Goal: Transaction & Acquisition: Subscribe to service/newsletter

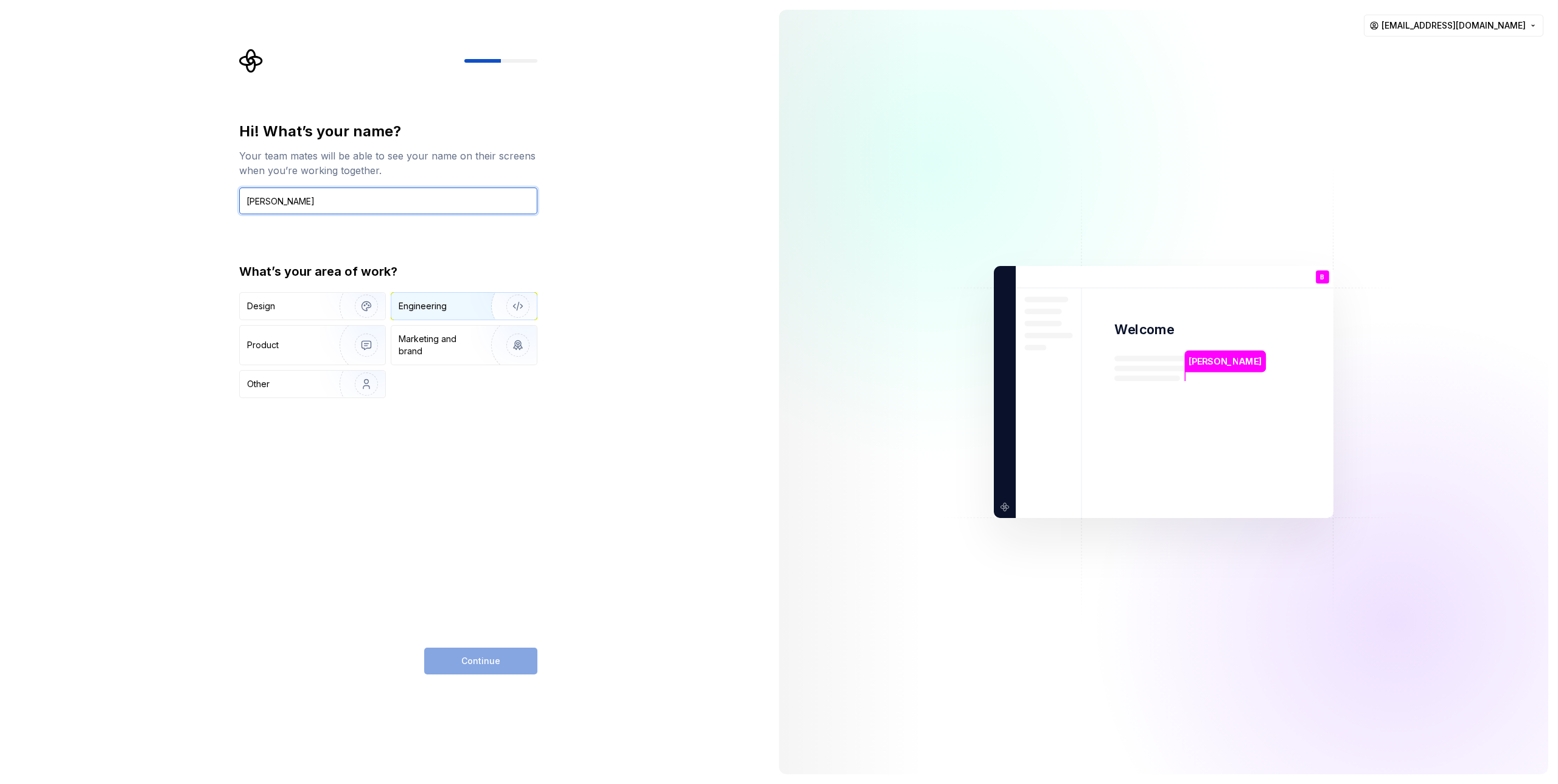
type input "Ben Lister"
click at [482, 303] on img "button" at bounding box center [510, 306] width 78 height 82
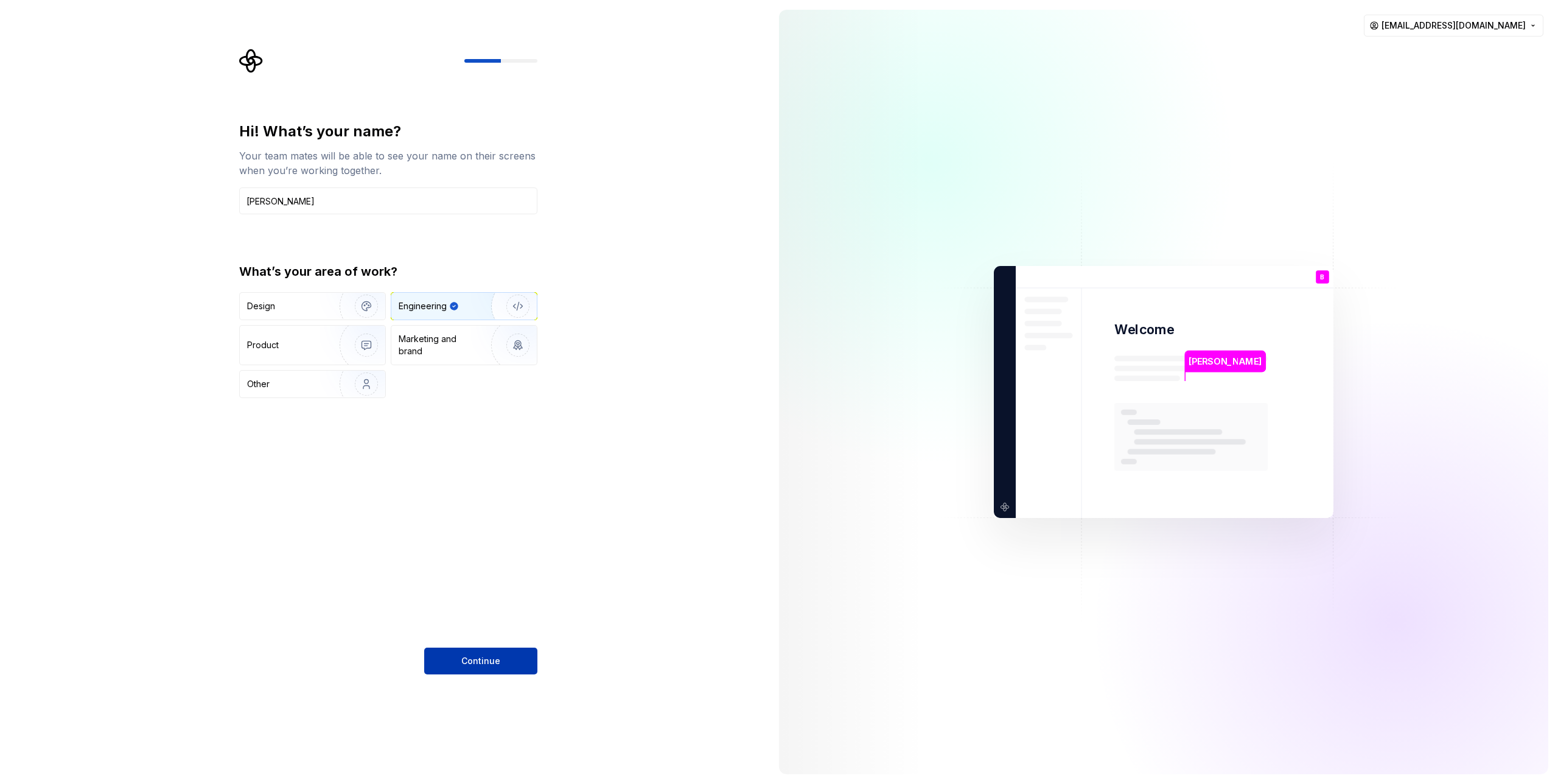
click at [477, 657] on span "Continue" at bounding box center [481, 660] width 39 height 12
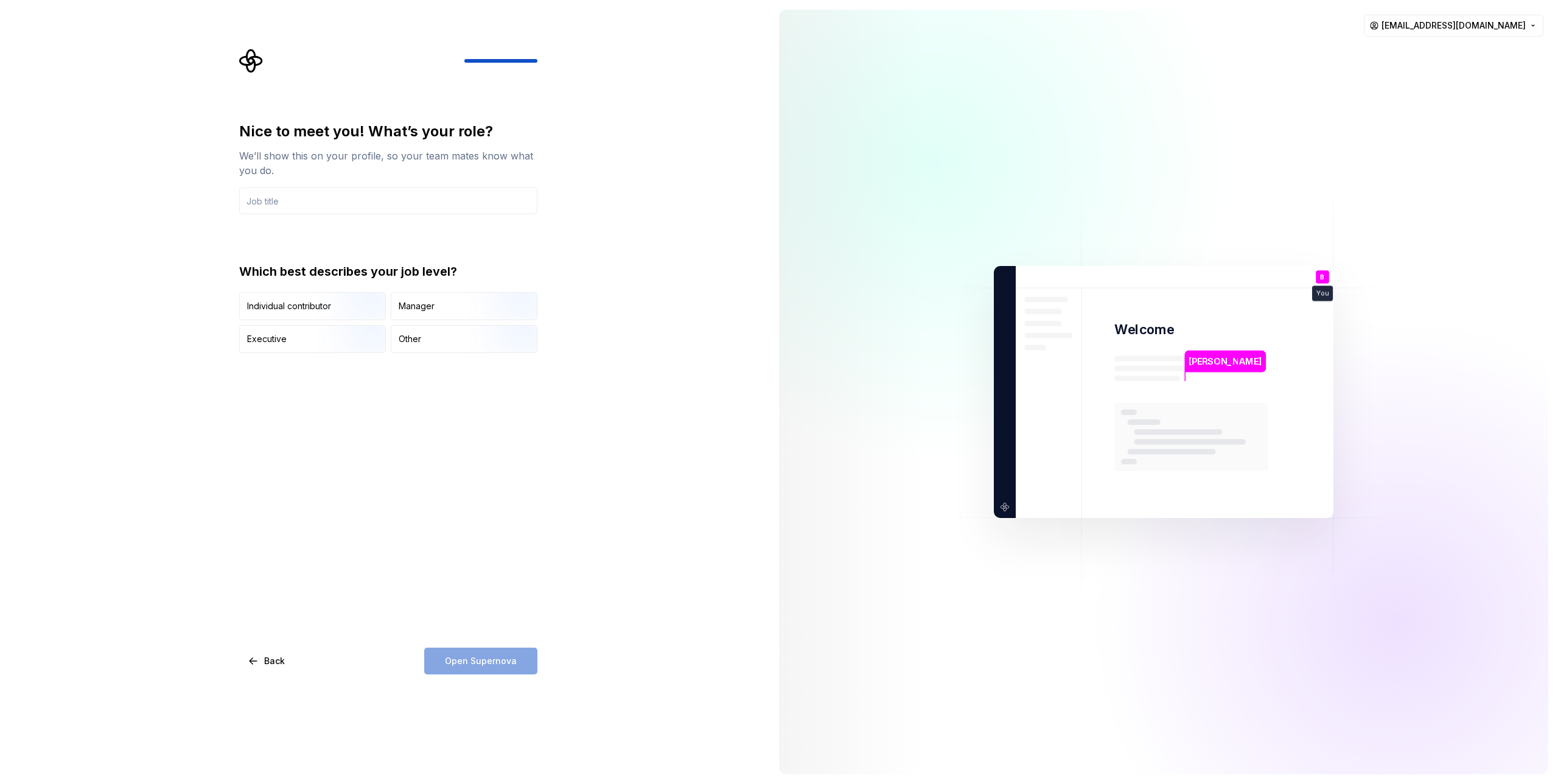
click at [136, 276] on div "Nice to meet you! What’s your role? We’ll show this on your profile, so your te…" at bounding box center [385, 392] width 769 height 784
click at [336, 199] on input "text" at bounding box center [388, 200] width 298 height 27
type input "IT Business Partner"
click at [332, 487] on div "Nice to meet you! What’s your role? We’ll show this on your profile, so your te…" at bounding box center [388, 398] width 298 height 552
click at [420, 337] on div "Other" at bounding box center [410, 338] width 22 height 12
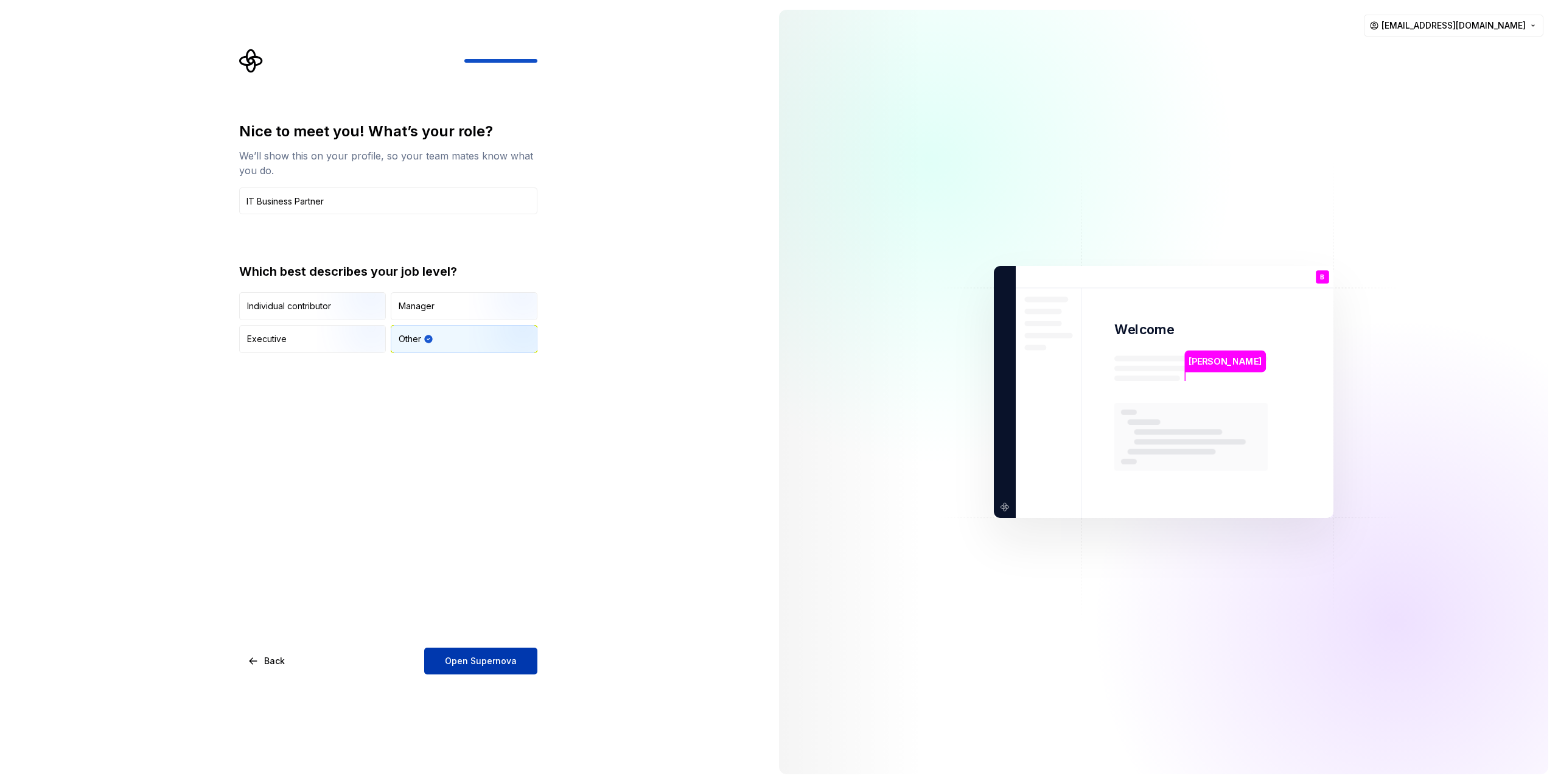
click at [468, 665] on span "Open Supernova" at bounding box center [480, 660] width 71 height 12
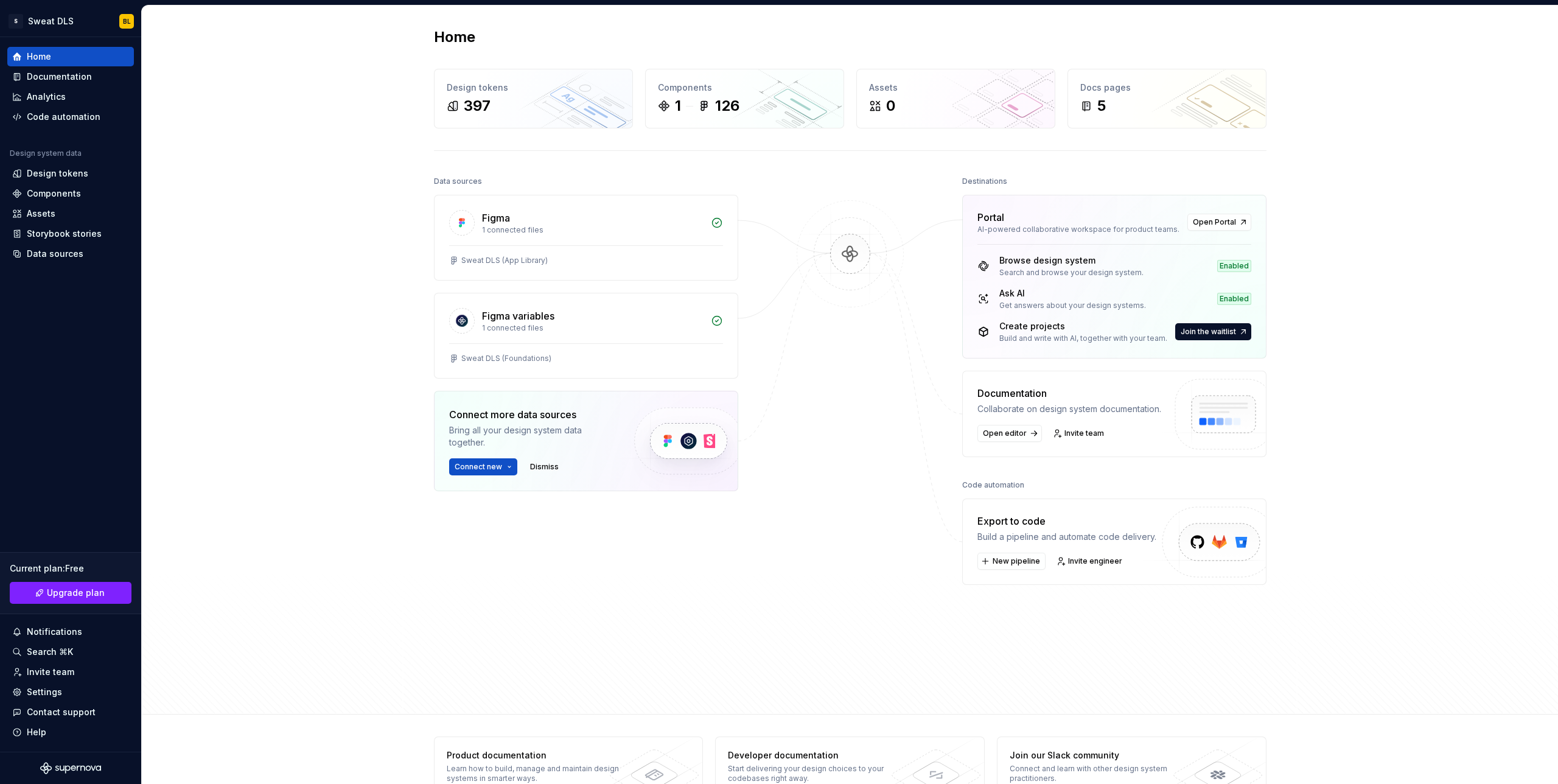
click at [152, 301] on div "Home Design tokens 397 Components 1 126 Assets 0 Docs pages 5 Data sources Figm…" at bounding box center [850, 360] width 1416 height 709
click at [40, 187] on div "Components" at bounding box center [54, 193] width 54 height 12
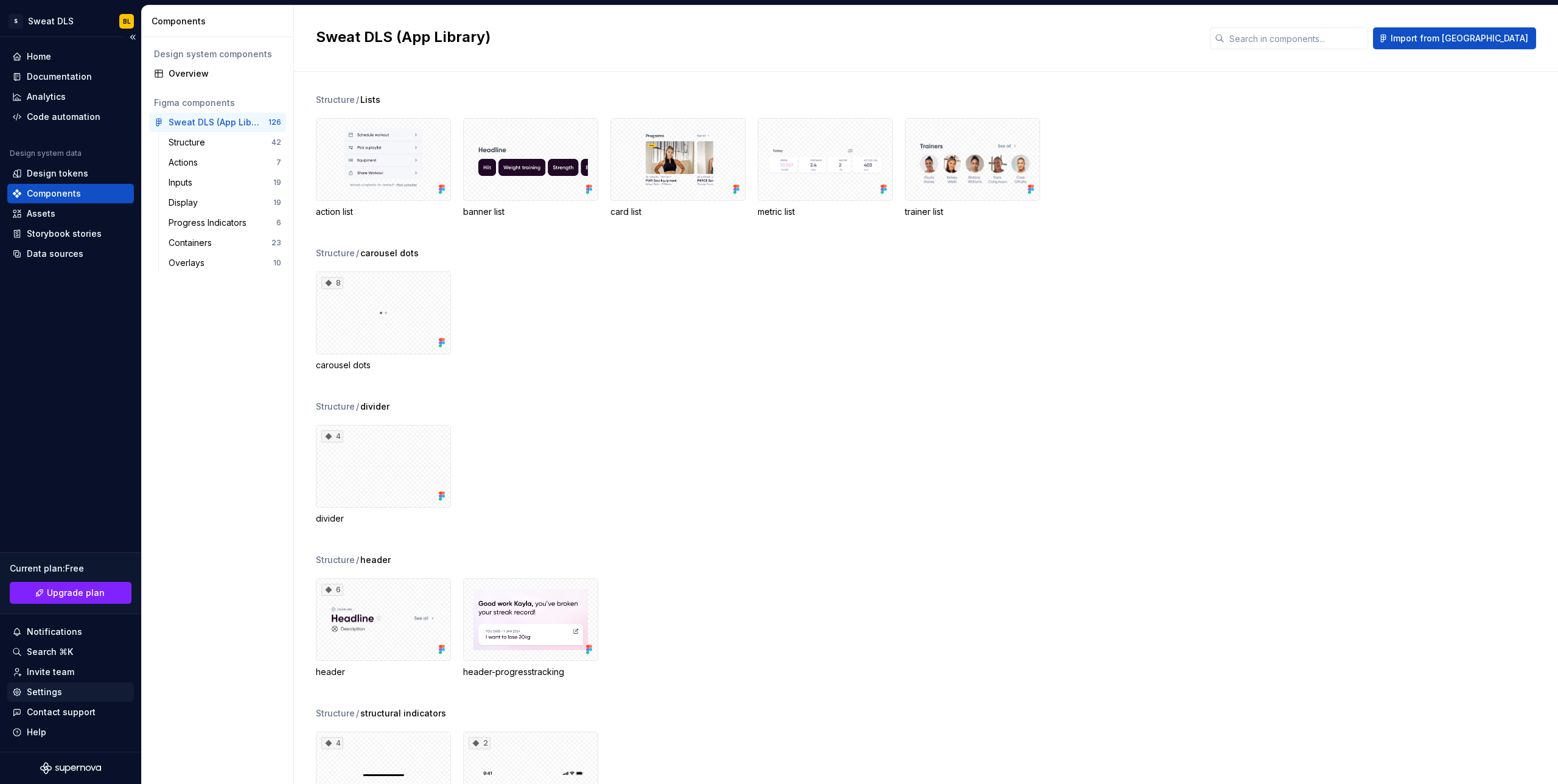
click at [45, 688] on div "Settings" at bounding box center [44, 691] width 35 height 12
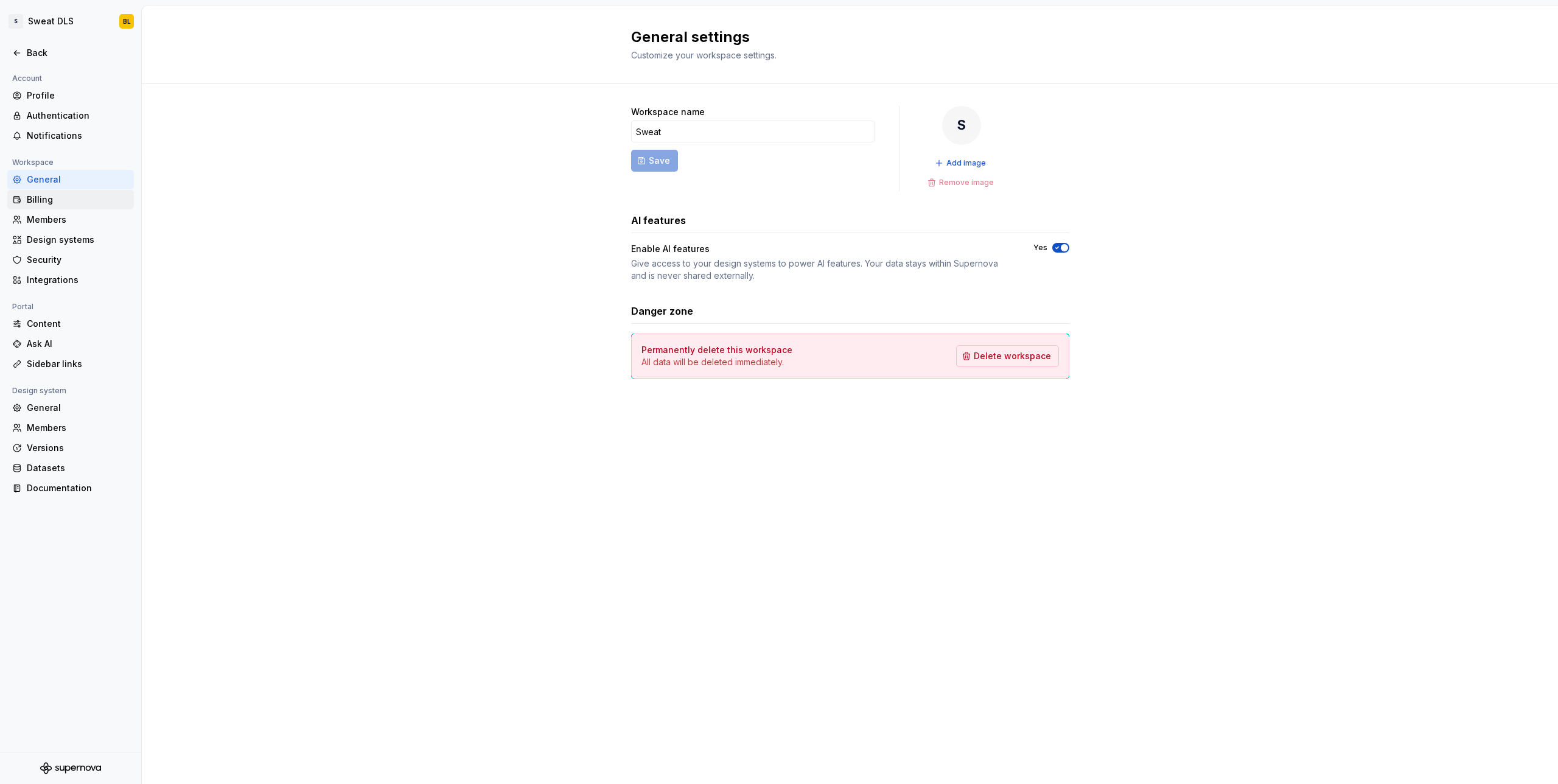
click at [31, 197] on div "Billing" at bounding box center [78, 199] width 102 height 12
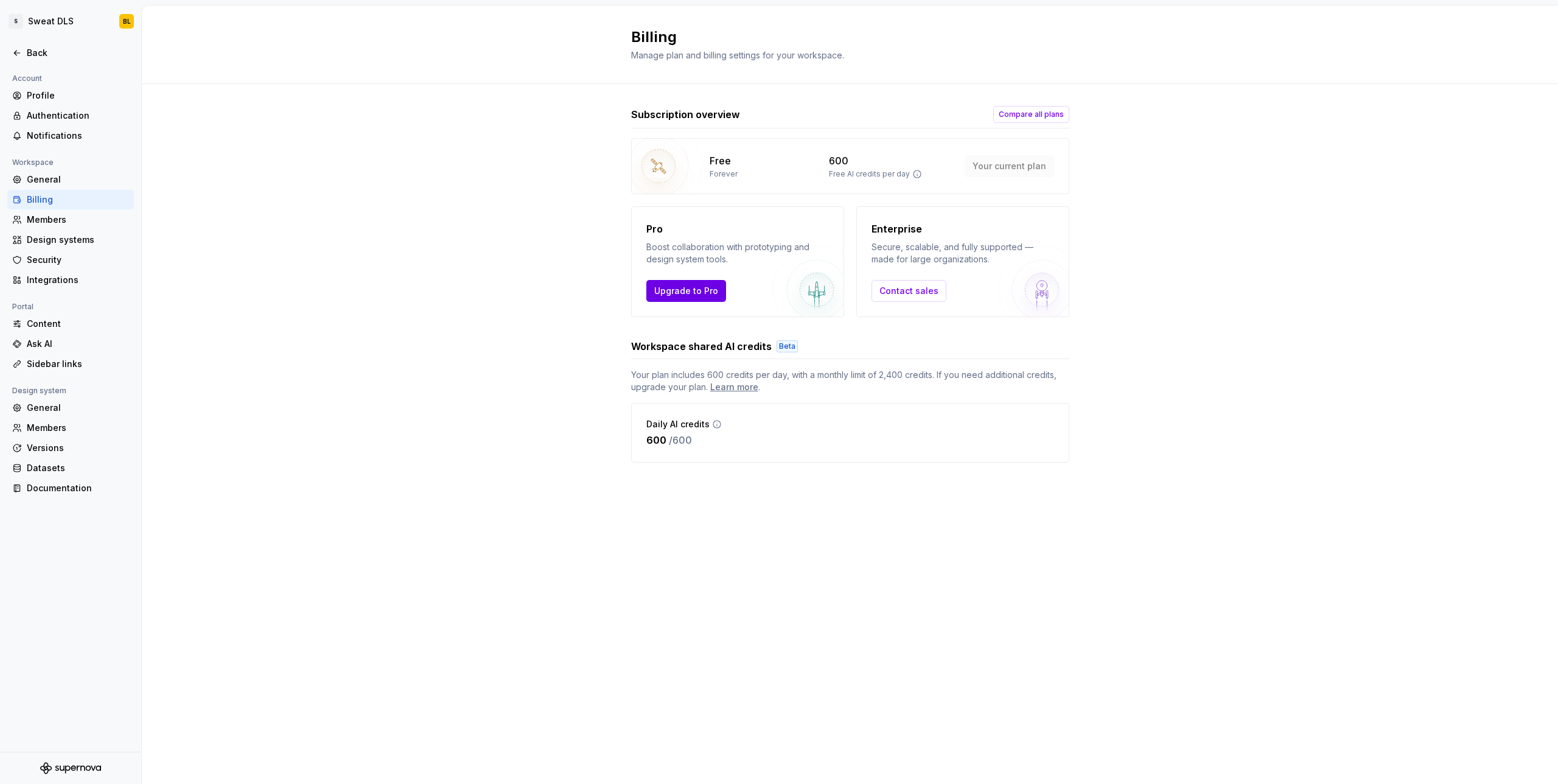
click at [676, 291] on span "Upgrade to Pro" at bounding box center [686, 290] width 64 height 12
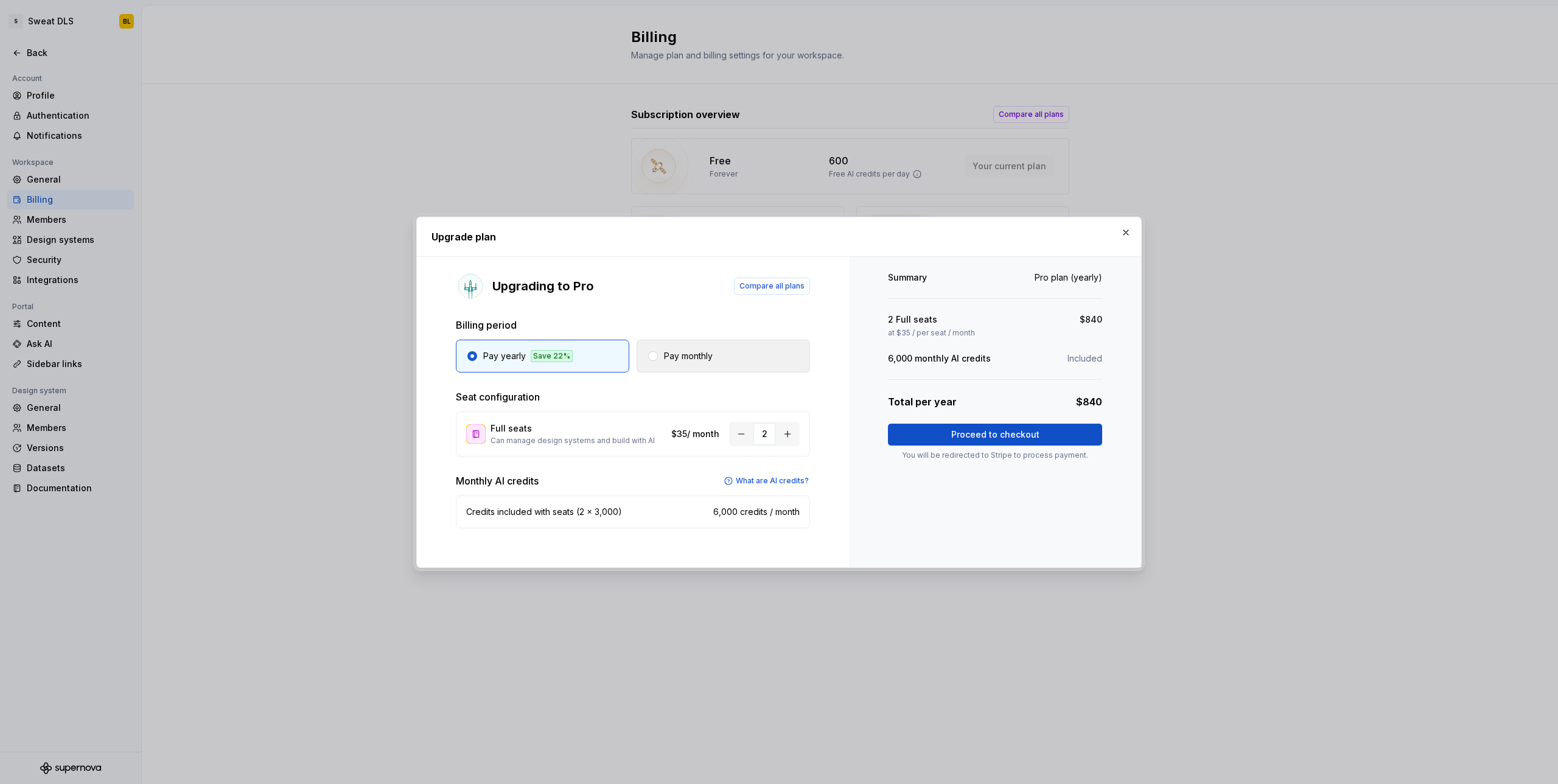
click at [693, 360] on p "Pay monthly" at bounding box center [688, 355] width 49 height 12
click at [448, 230] on h2 "Upgrade plan" at bounding box center [779, 236] width 695 height 15
click at [938, 432] on button "Proceed to checkout" at bounding box center [994, 435] width 214 height 22
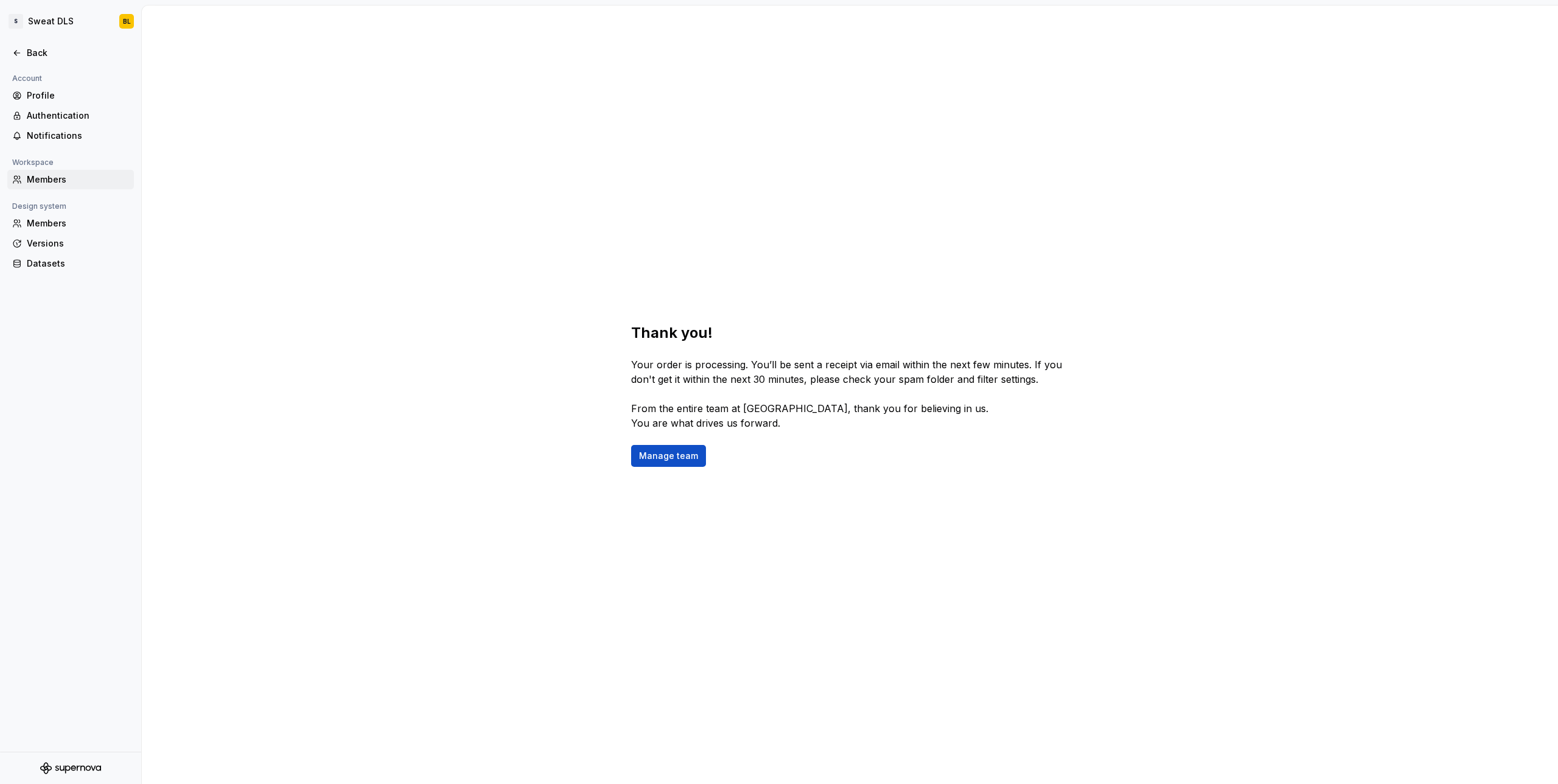
click at [49, 176] on div "Members" at bounding box center [78, 179] width 102 height 12
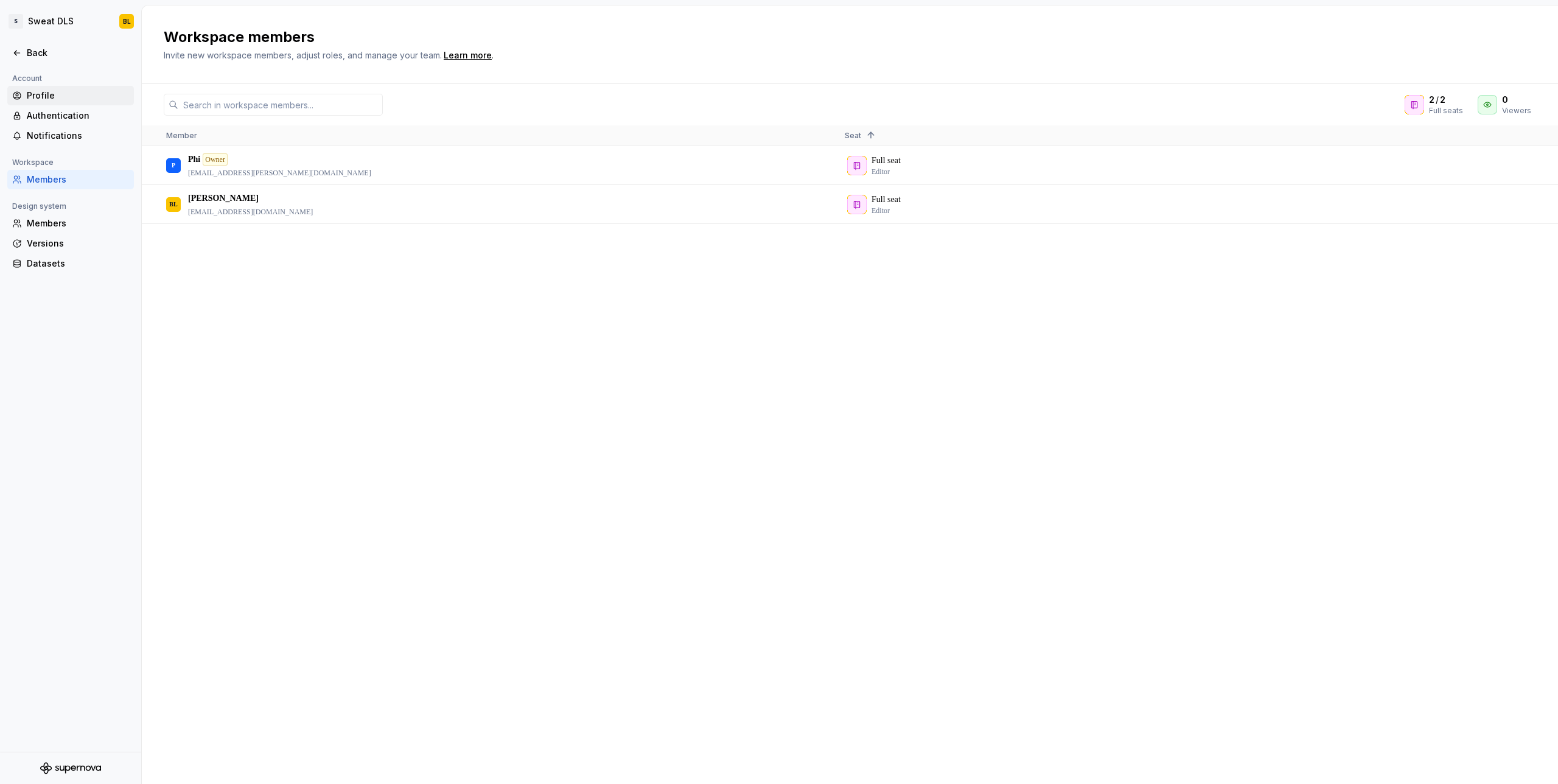
click at [48, 93] on div "Profile" at bounding box center [78, 95] width 102 height 12
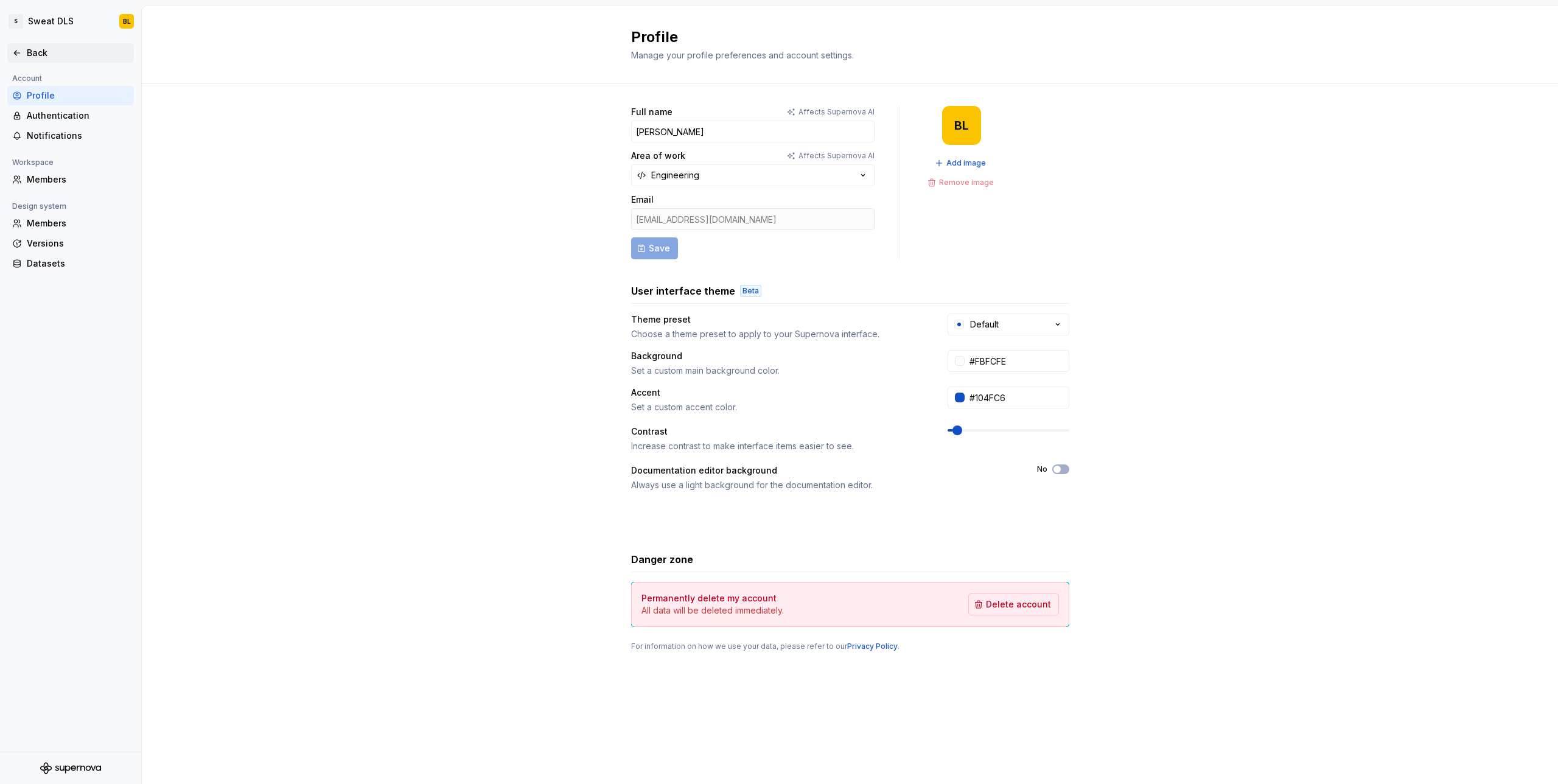
click at [28, 52] on div "Back" at bounding box center [78, 53] width 102 height 12
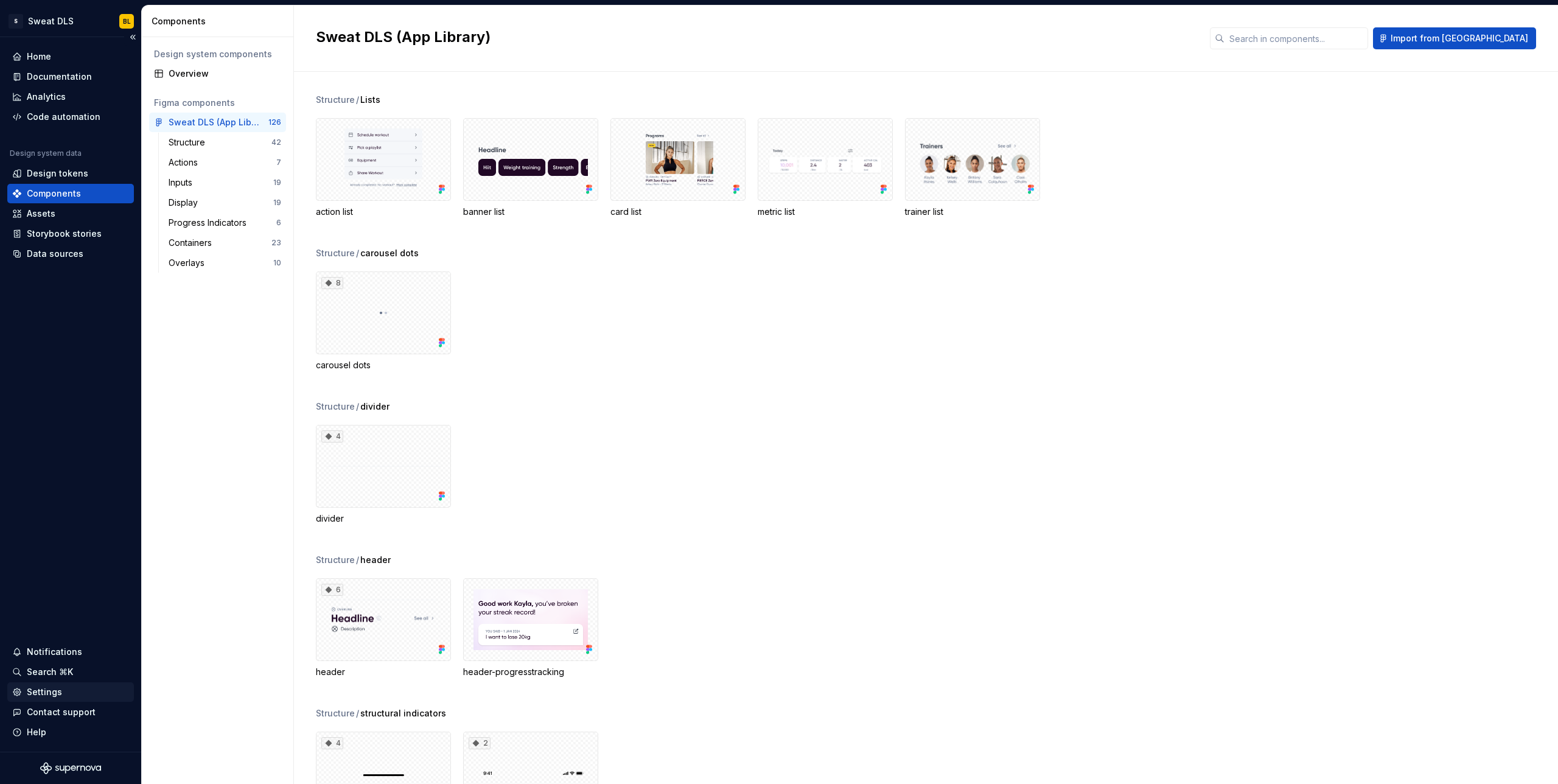
click at [31, 688] on div "Settings" at bounding box center [44, 691] width 35 height 12
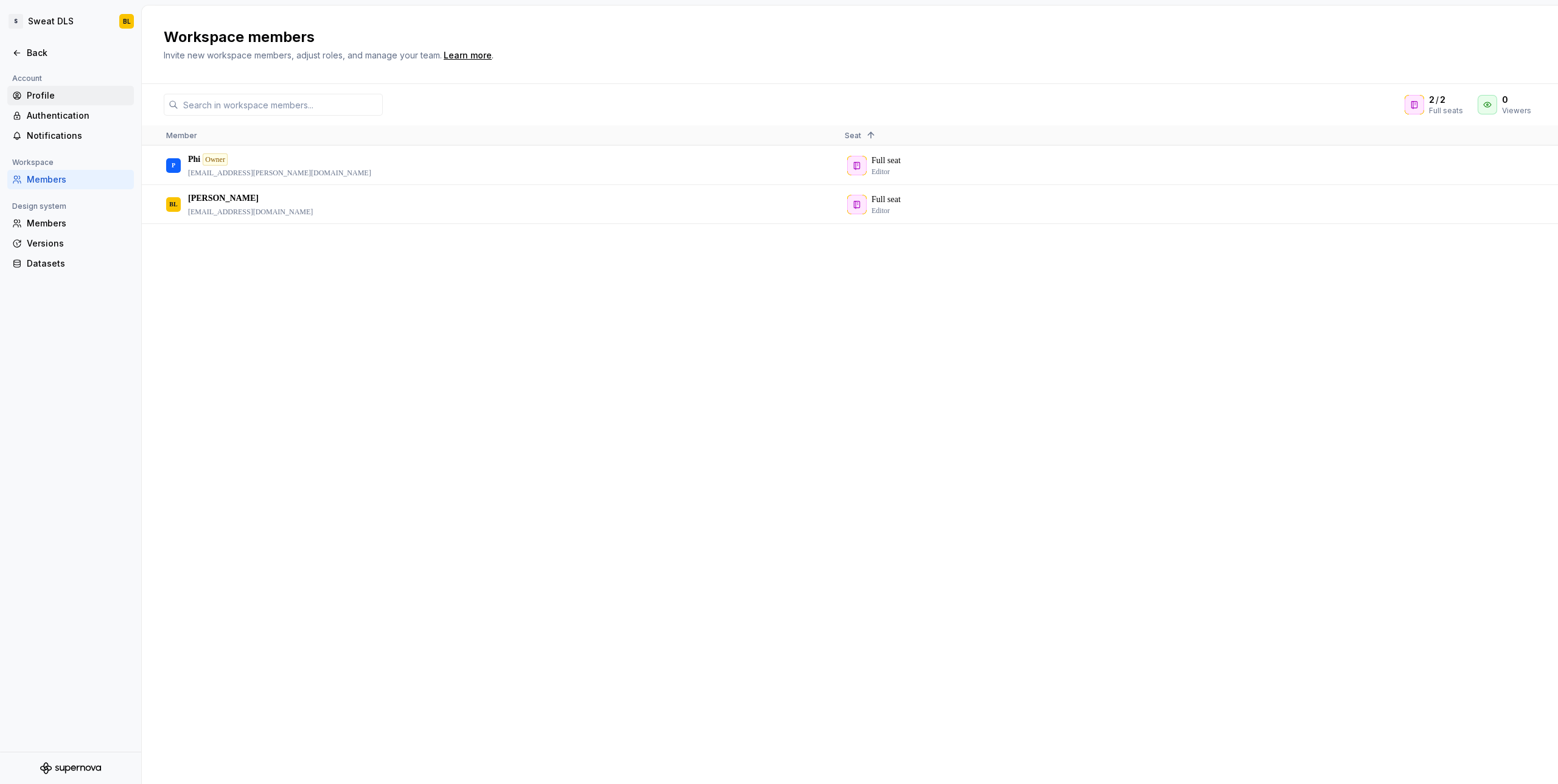
click at [38, 90] on div "Profile" at bounding box center [78, 95] width 102 height 12
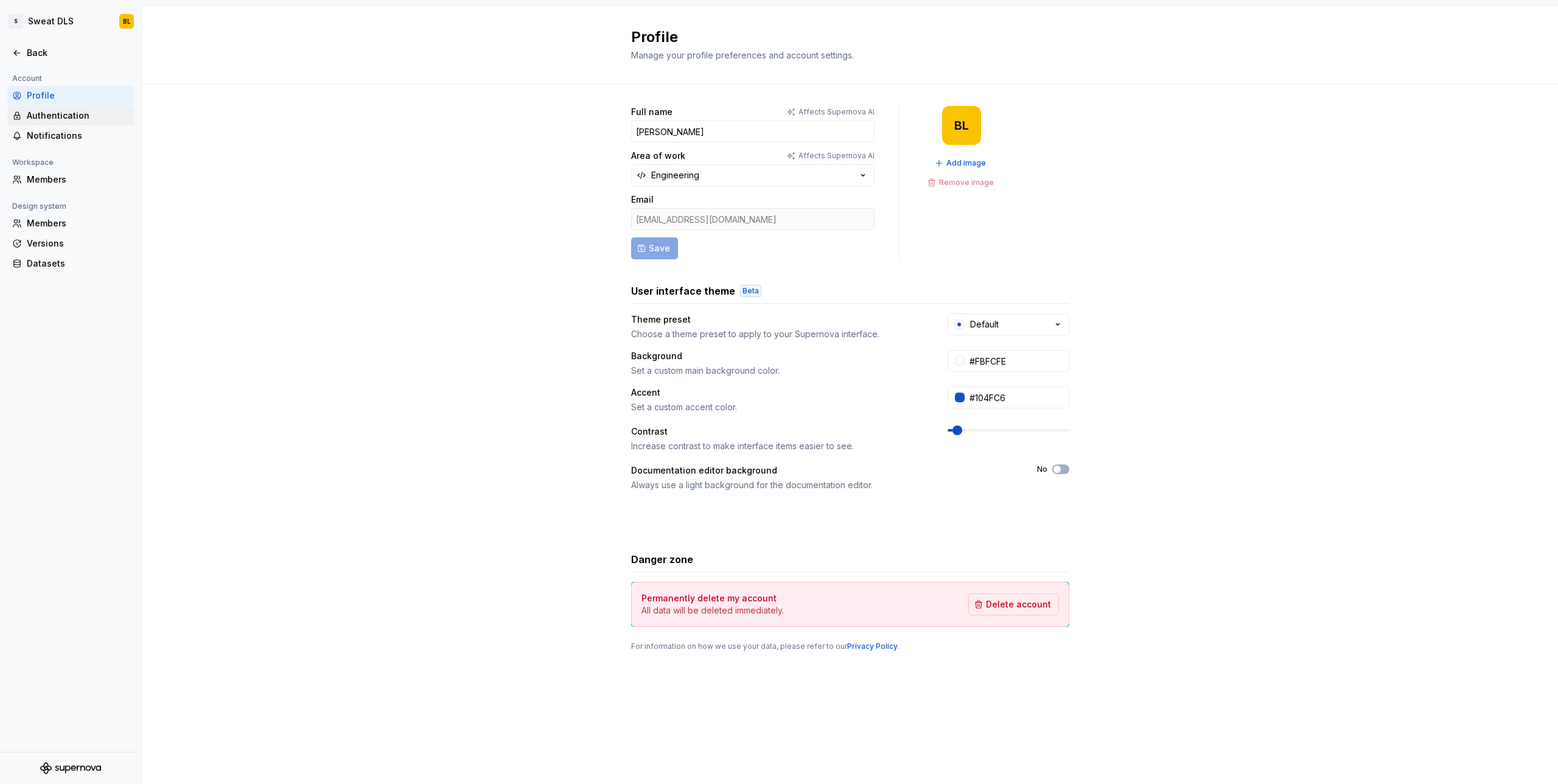
click at [39, 115] on div "Authentication" at bounding box center [78, 115] width 102 height 12
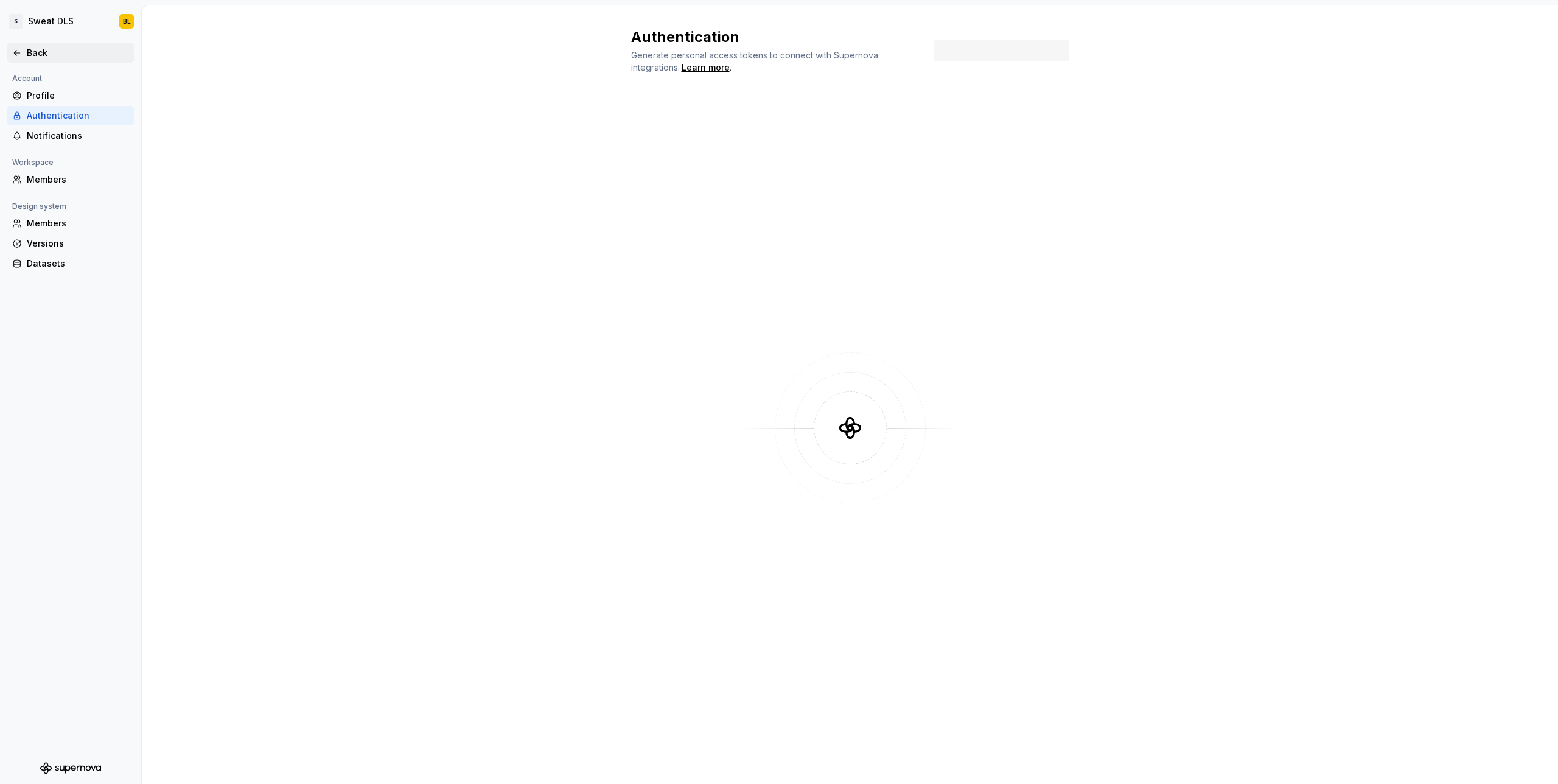
click at [26, 52] on div "Back" at bounding box center [70, 53] width 117 height 12
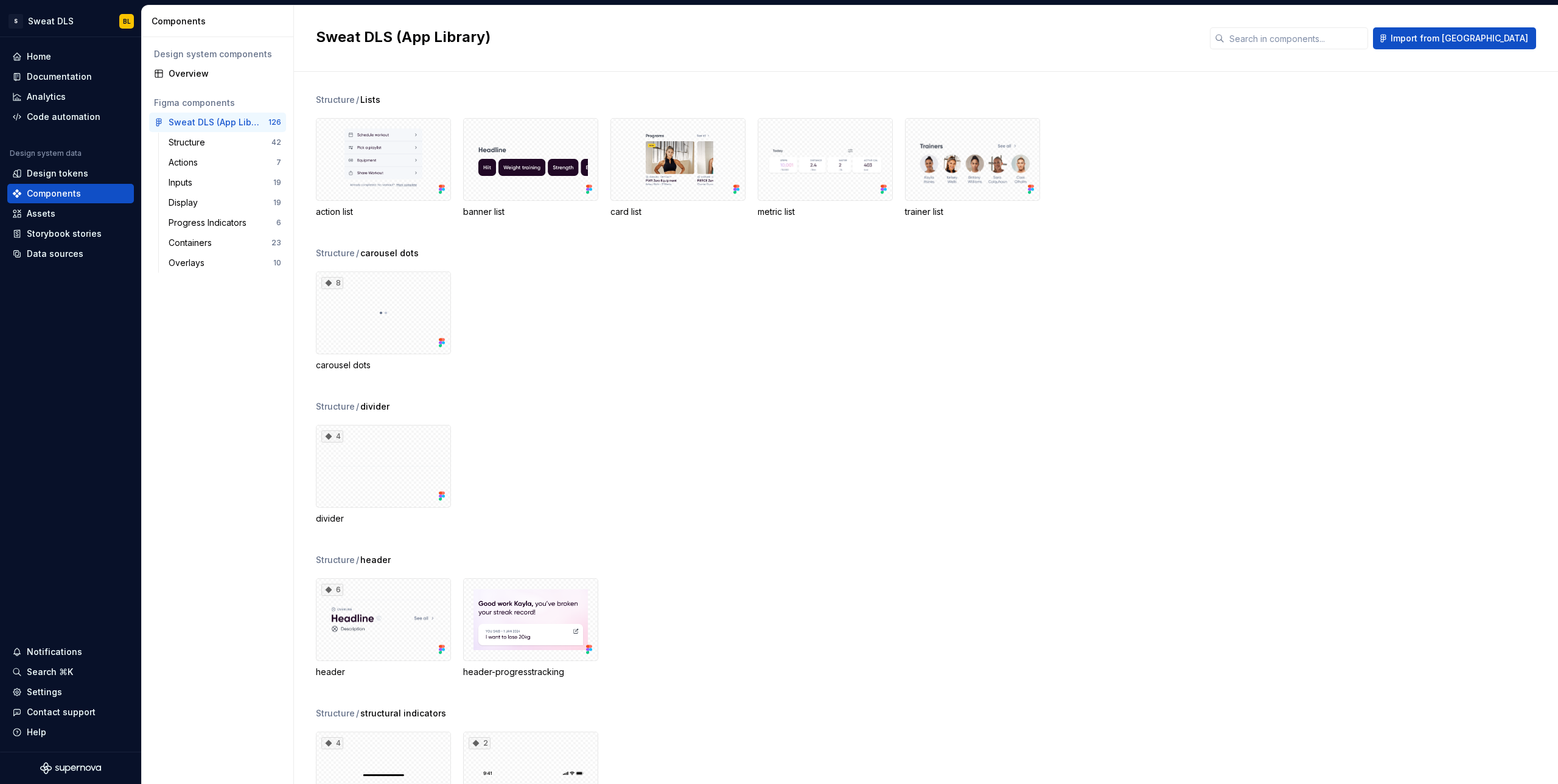
click at [148, 487] on div "Design system components Overview Figma components Sweat DLS (App Library) 126 …" at bounding box center [217, 410] width 151 height 746
